Goal: Task Accomplishment & Management: Use online tool/utility

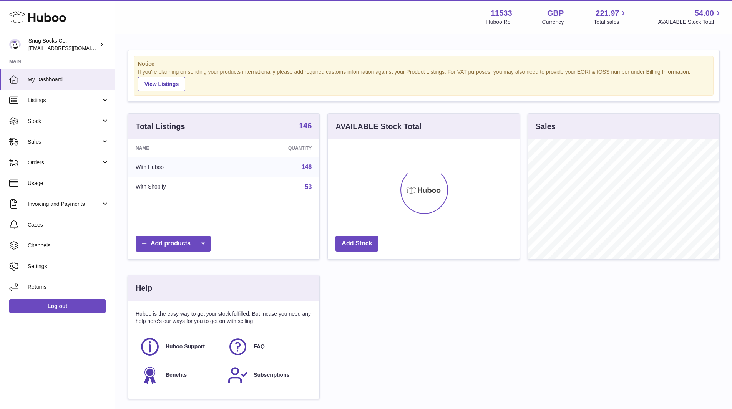
scroll to position [120, 192]
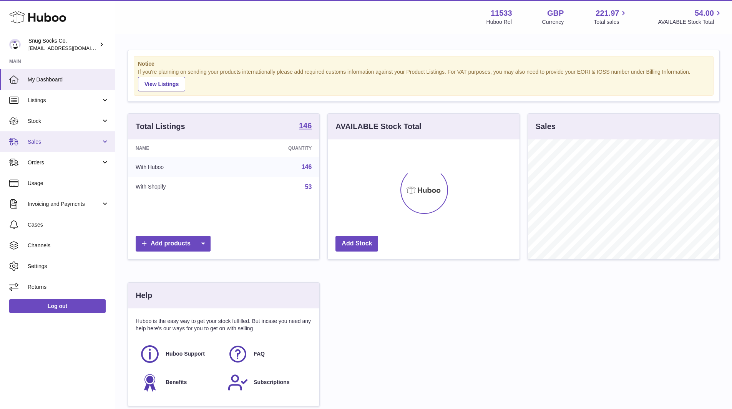
click at [41, 147] on link "Sales" at bounding box center [57, 141] width 115 height 21
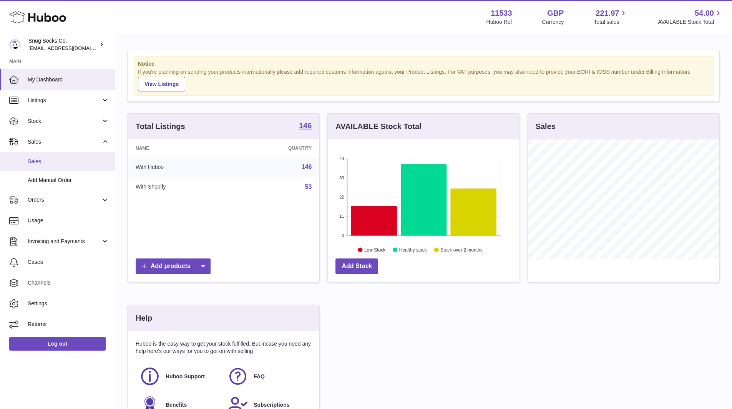
click at [58, 164] on span "Sales" at bounding box center [68, 161] width 81 height 7
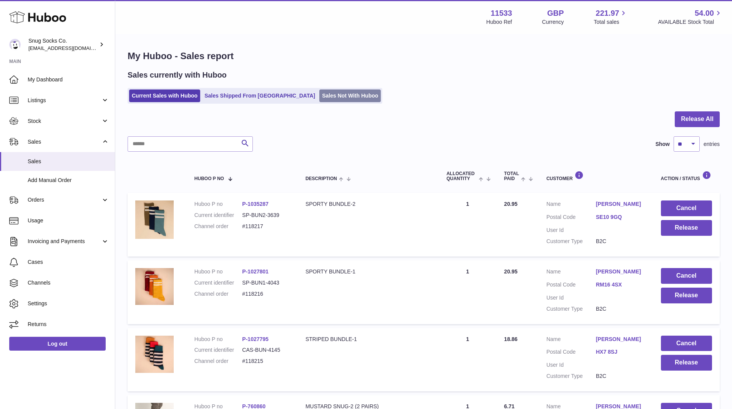
click at [319, 90] on link "Sales Not With Huboo" at bounding box center [349, 96] width 61 height 13
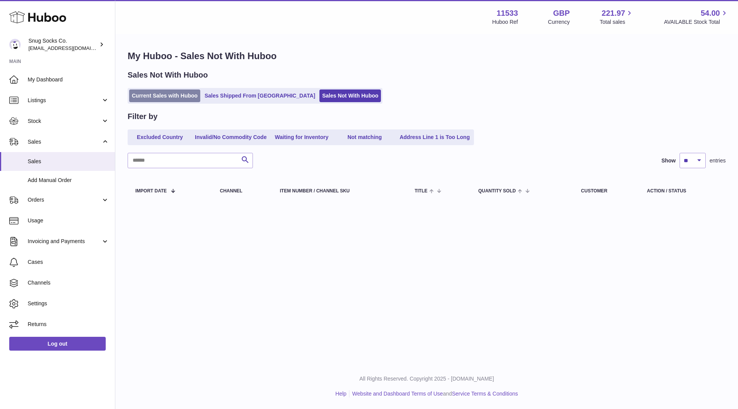
click at [140, 99] on link "Current Sales with Huboo" at bounding box center [164, 96] width 71 height 13
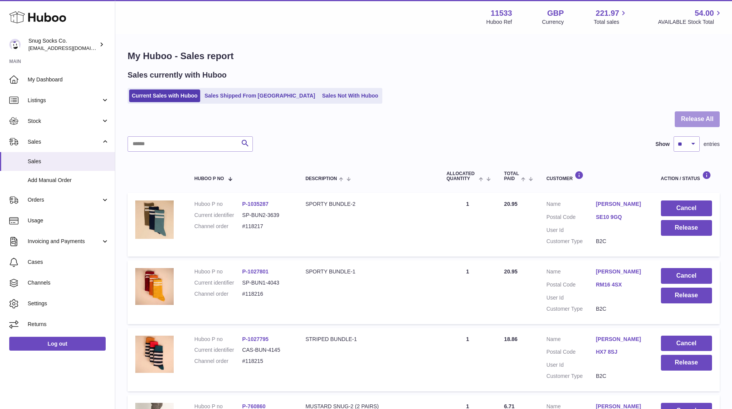
click at [695, 116] on button "Release All" at bounding box center [697, 119] width 45 height 16
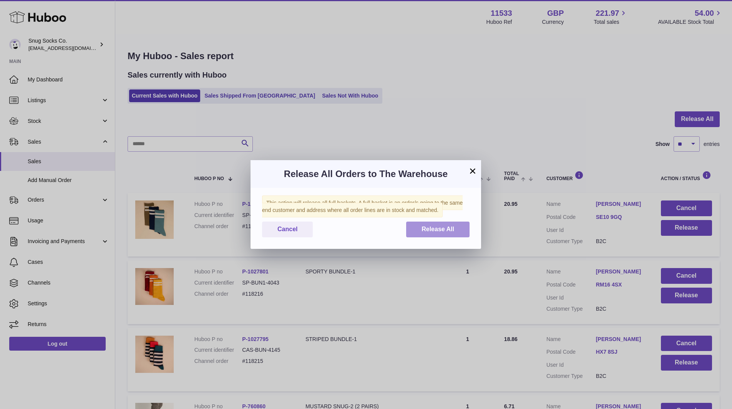
click at [445, 222] on button "Release All" at bounding box center [437, 230] width 63 height 16
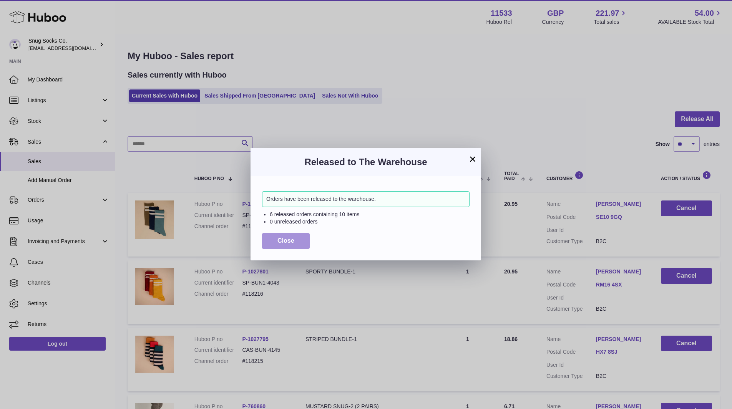
click at [288, 241] on span "Close" at bounding box center [285, 240] width 17 height 7
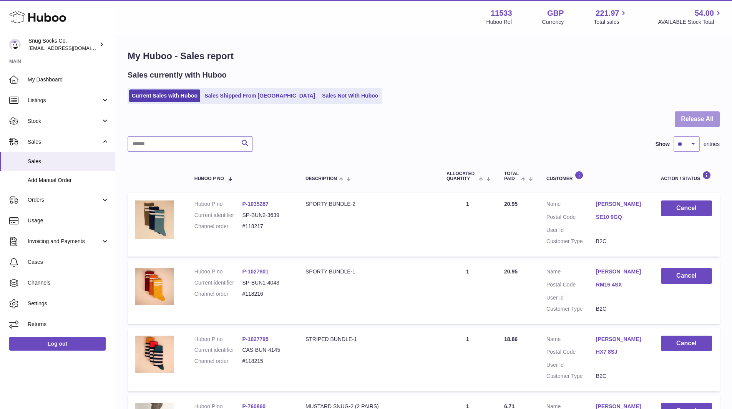
click at [682, 118] on button "Release All" at bounding box center [697, 119] width 45 height 16
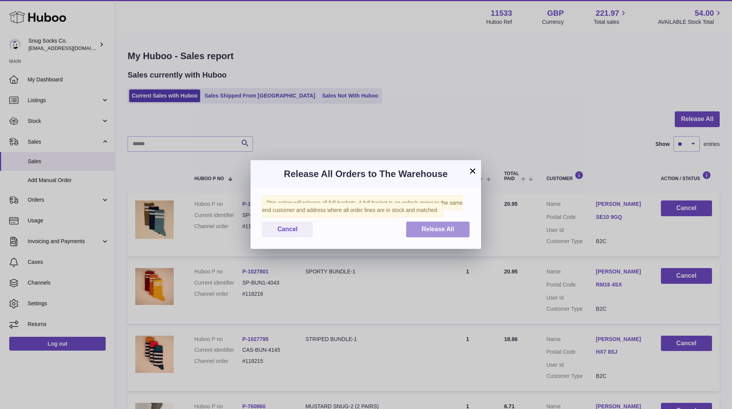
click at [440, 232] on span "Release All" at bounding box center [437, 229] width 33 height 7
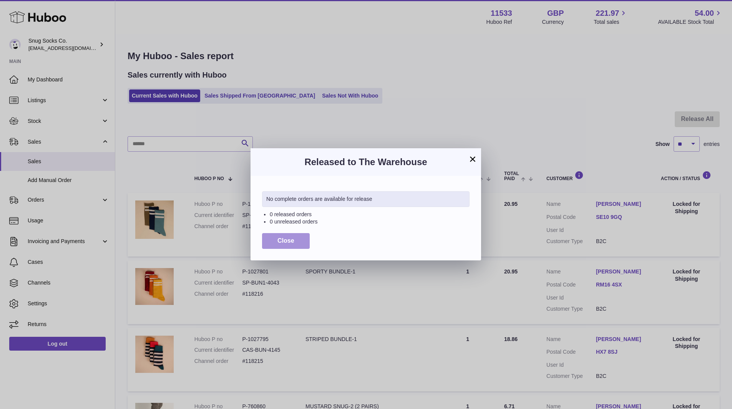
click at [301, 241] on button "Close" at bounding box center [286, 241] width 48 height 16
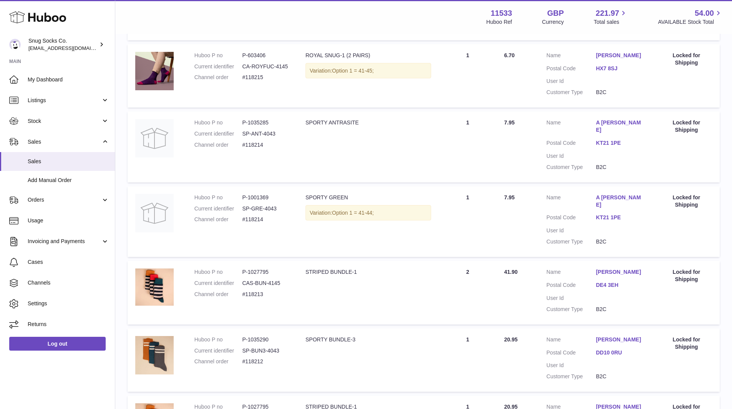
scroll to position [423, 0]
